Goal: Task Accomplishment & Management: Manage account settings

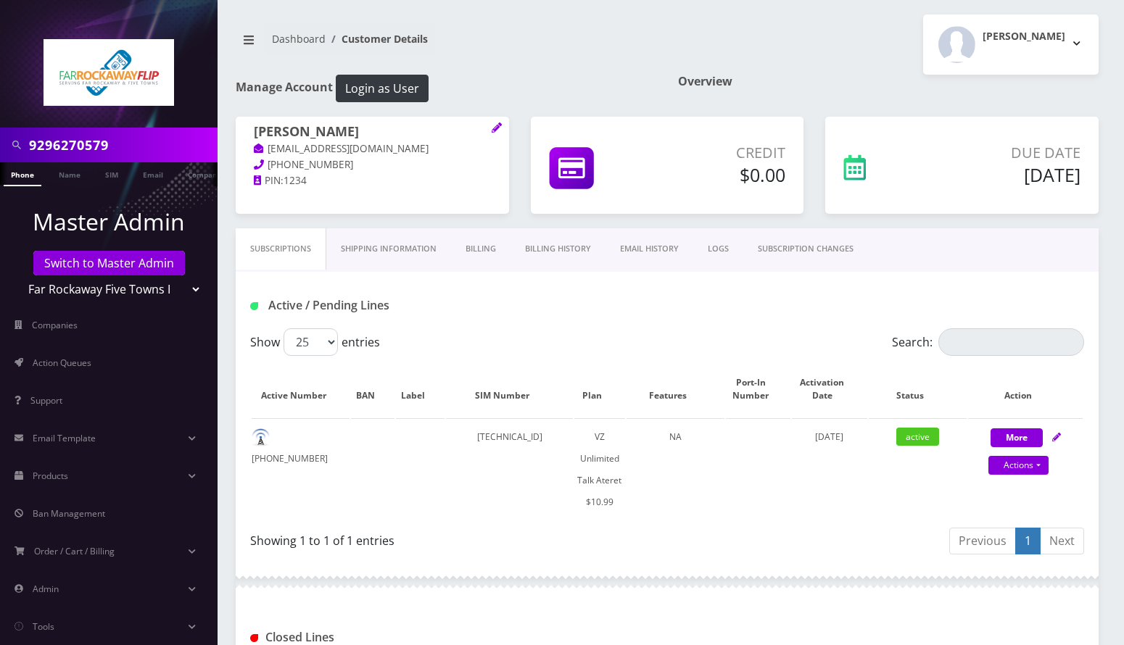
scroll to position [403, 0]
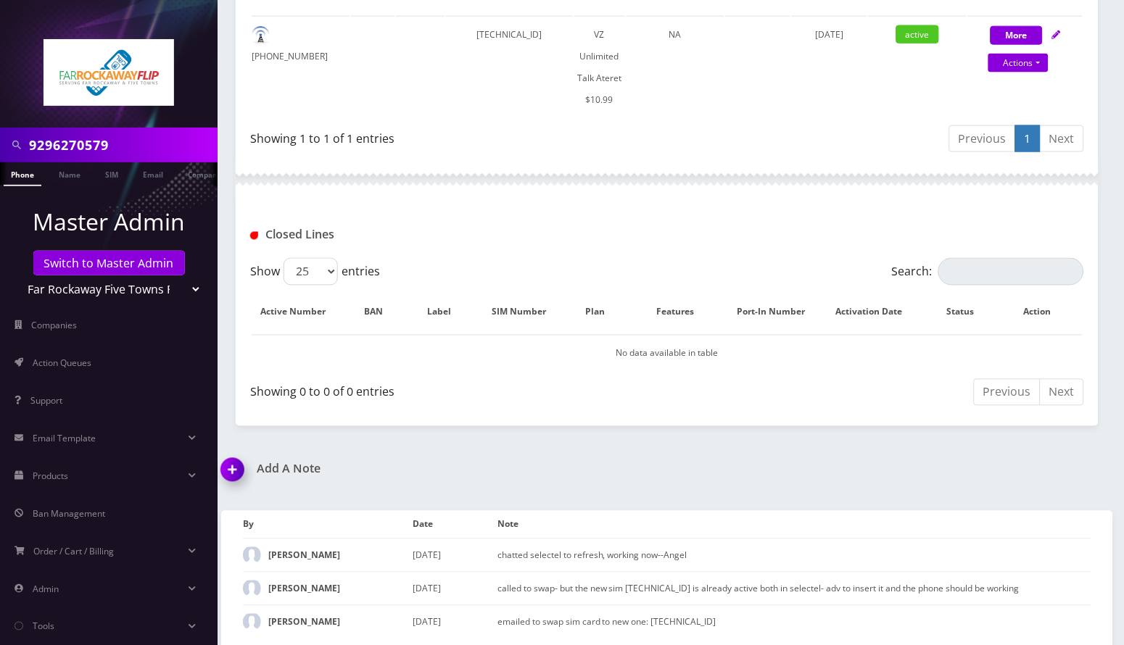
click at [55, 134] on input "9296270579" at bounding box center [121, 145] width 185 height 28
click at [57, 133] on input "9296270579" at bounding box center [121, 145] width 185 height 28
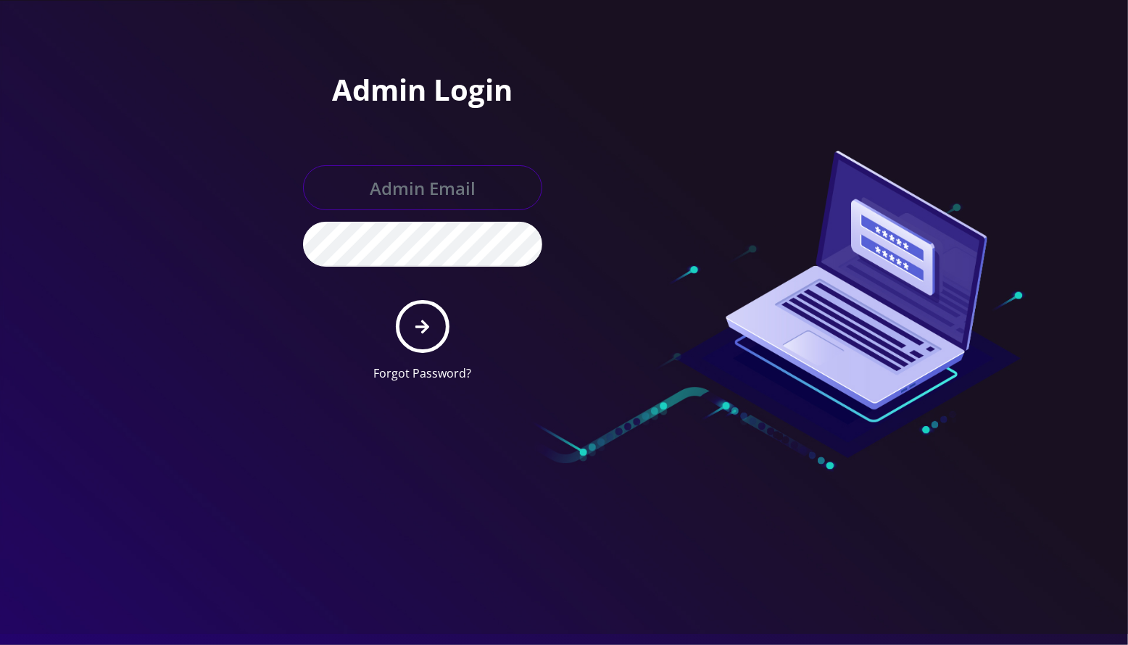
type input "[EMAIL_ADDRESS][DOMAIN_NAME]"
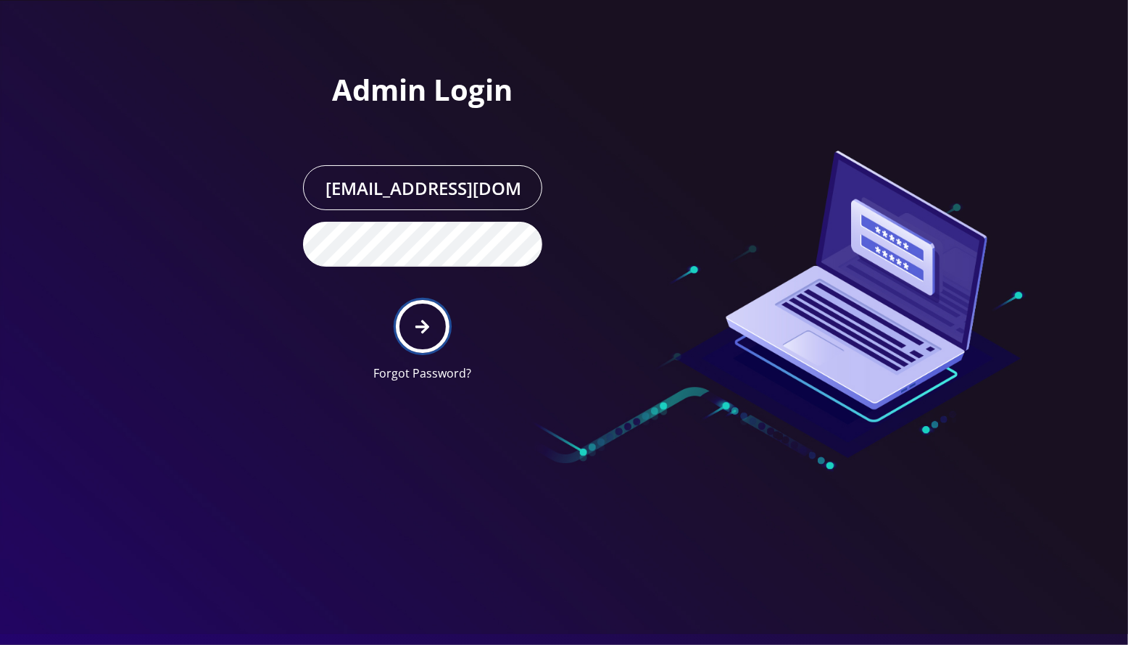
click at [429, 331] on icon "submit" at bounding box center [423, 327] width 14 height 16
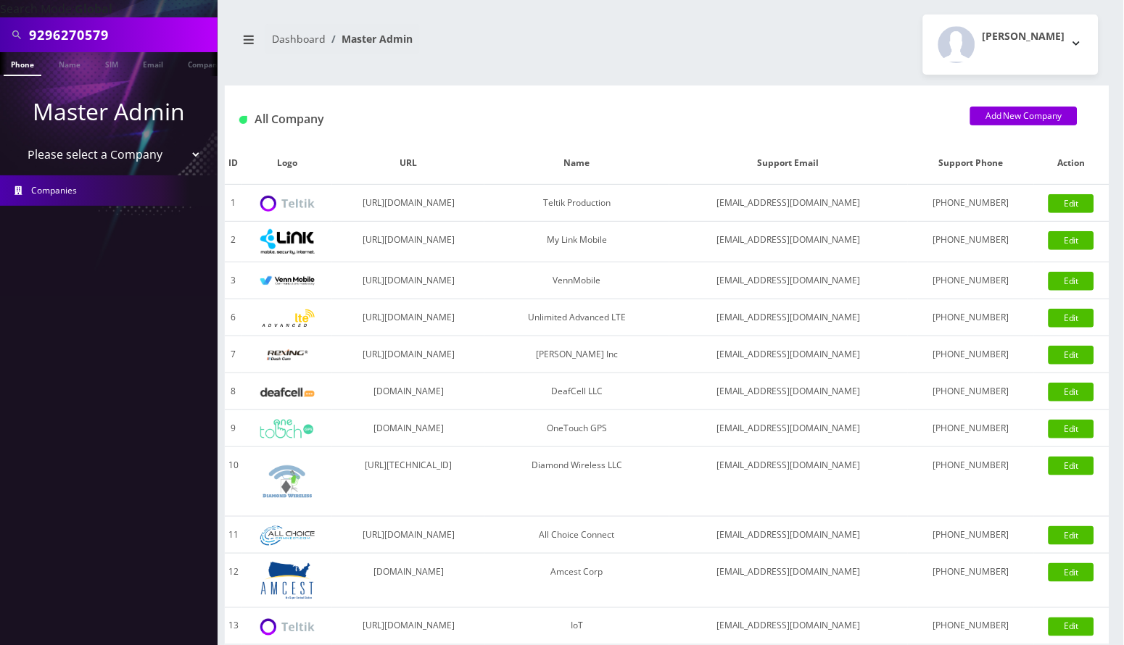
click at [38, 29] on input "9296270579" at bounding box center [121, 35] width 185 height 28
paste input "Shoshana Koster"
type input "Shoshana Koster"
click at [20, 64] on link "Phone" at bounding box center [23, 64] width 38 height 24
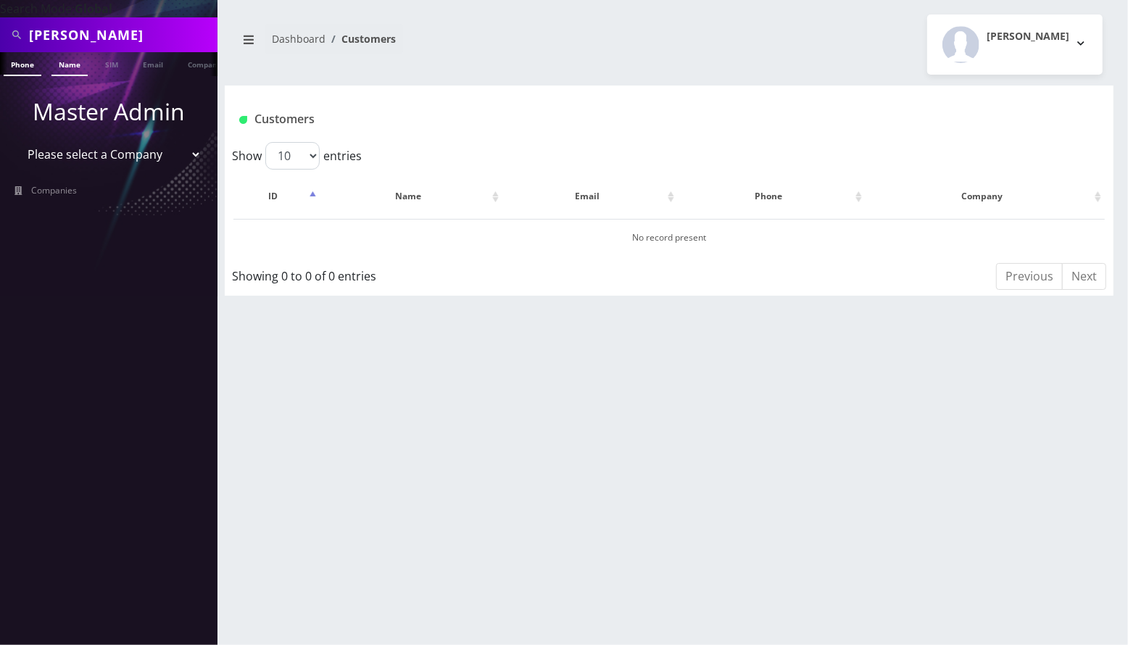
click at [65, 57] on link "Name" at bounding box center [69, 64] width 36 height 24
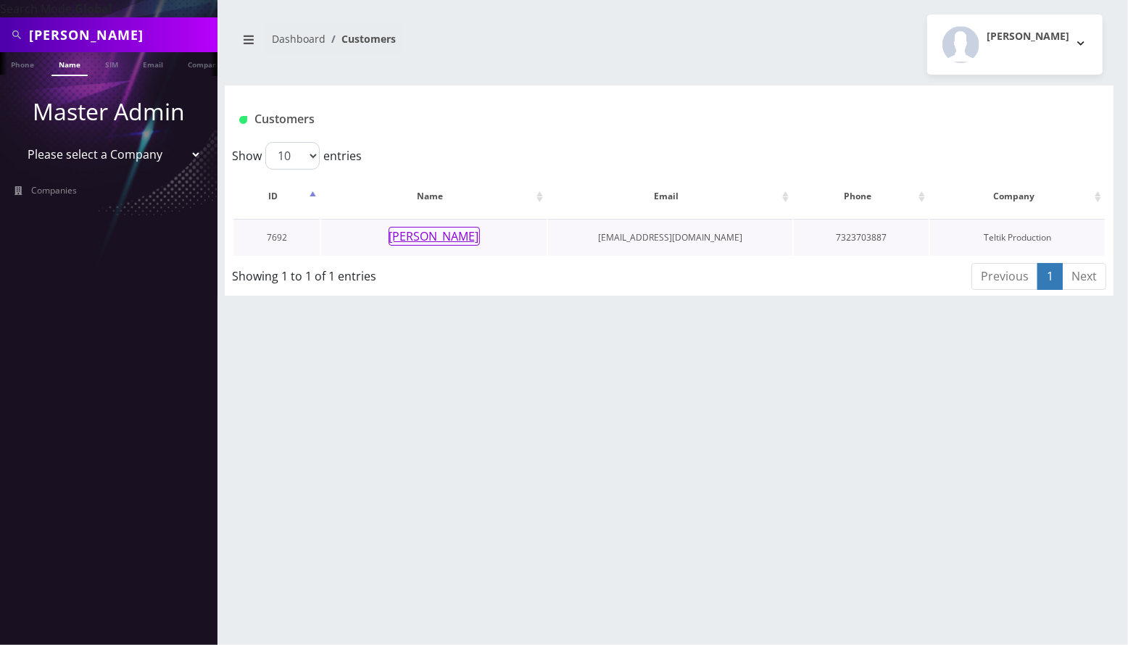
click at [410, 231] on button "[PERSON_NAME]" at bounding box center [434, 236] width 91 height 19
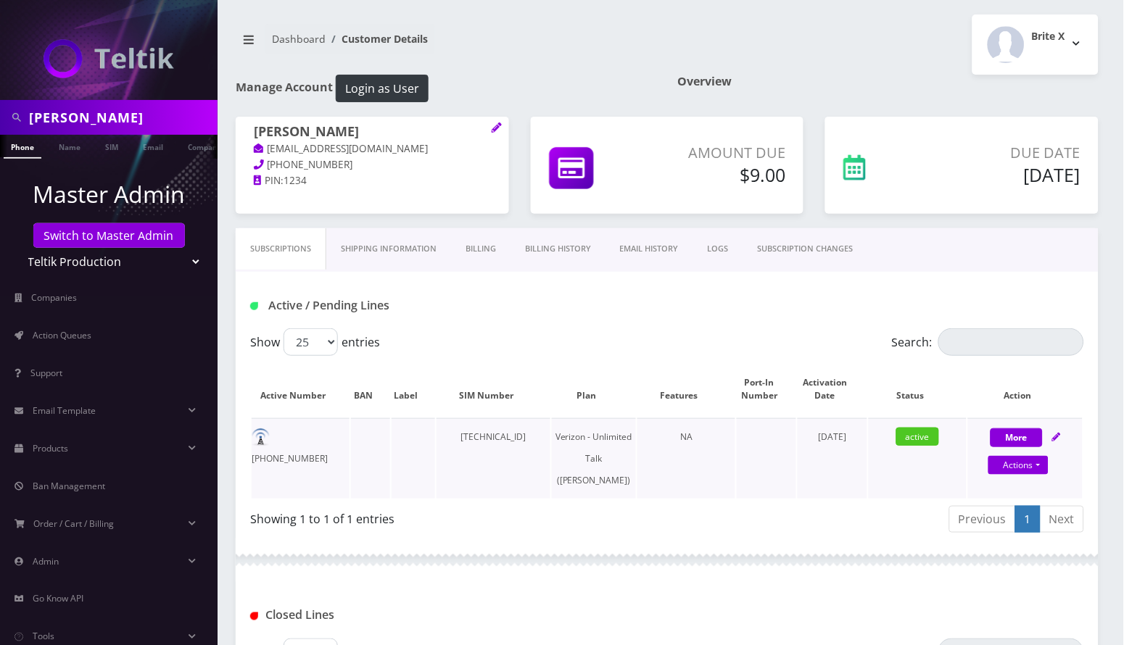
scroll to position [249, 0]
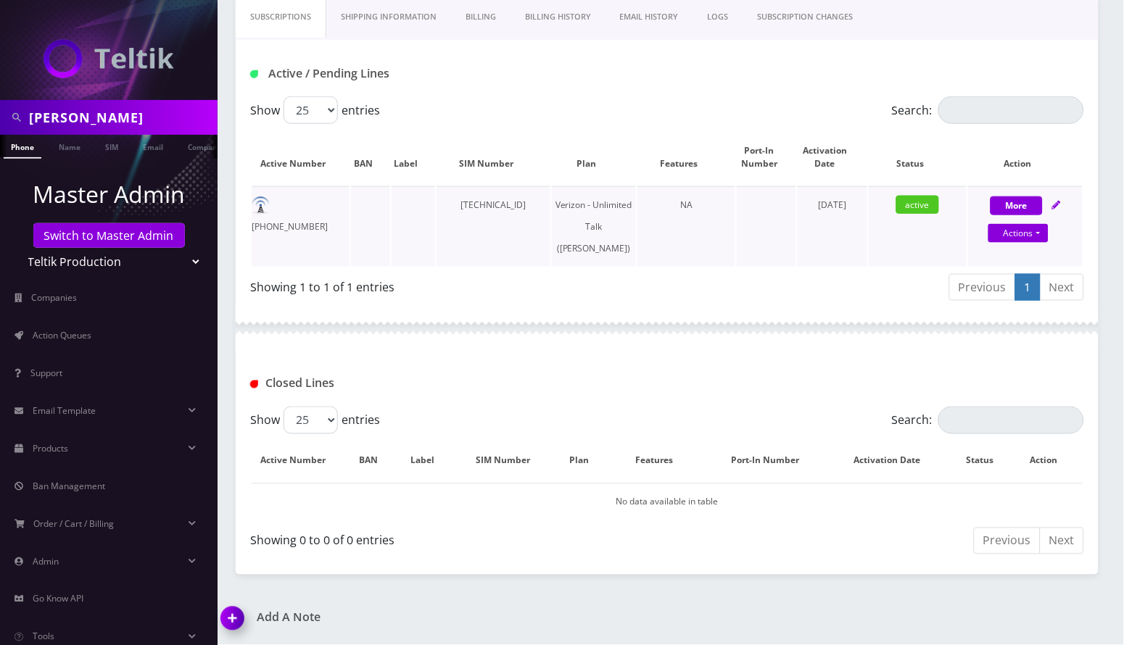
click at [1057, 201] on icon at bounding box center [1056, 205] width 9 height 9
select select "459"
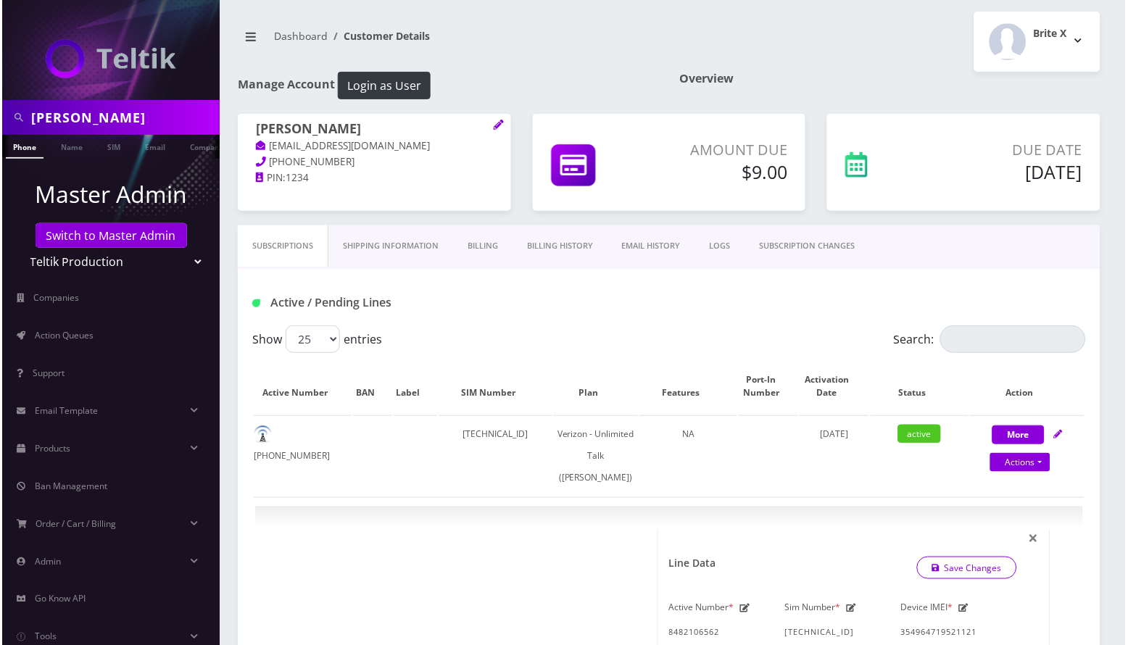
scroll to position [0, 0]
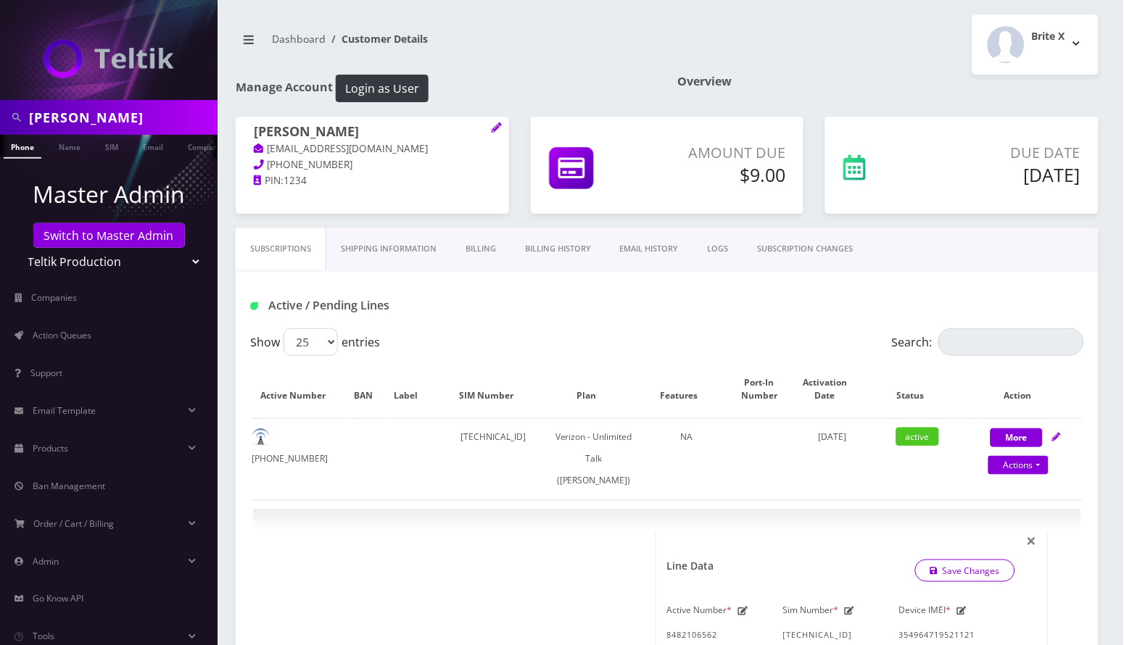
click at [839, 255] on link "SUBSCRIPTION CHANGES" at bounding box center [805, 248] width 125 height 41
